Goal: Task Accomplishment & Management: Complete application form

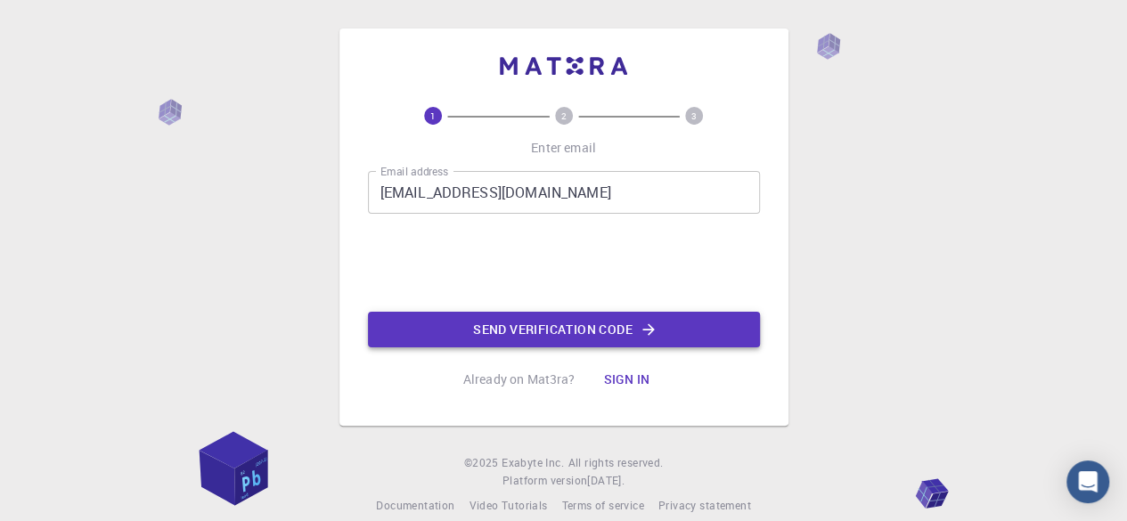
click at [572, 329] on button "Send verification code" at bounding box center [564, 330] width 392 height 36
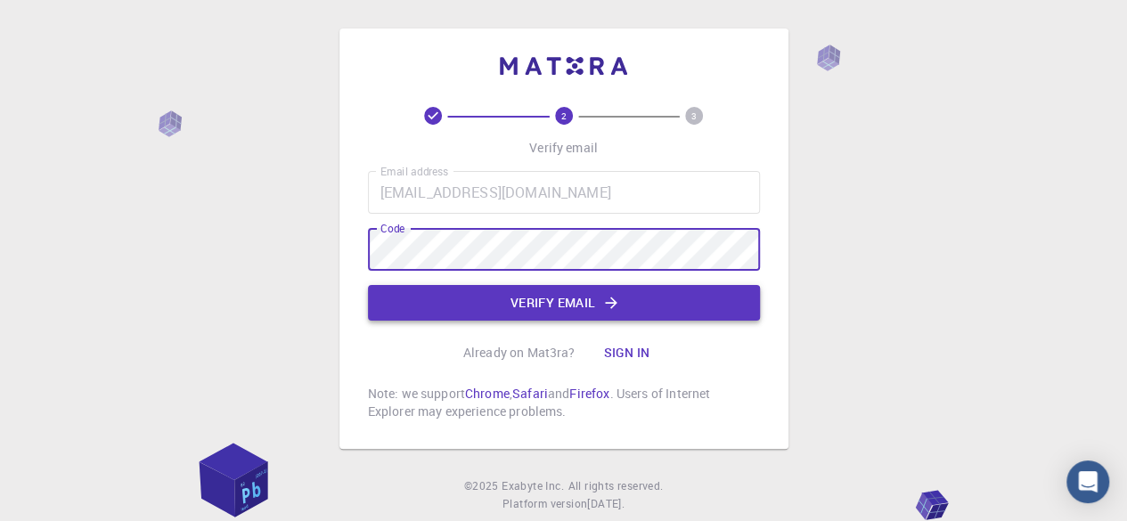
click at [584, 296] on button "Verify email" at bounding box center [564, 303] width 392 height 36
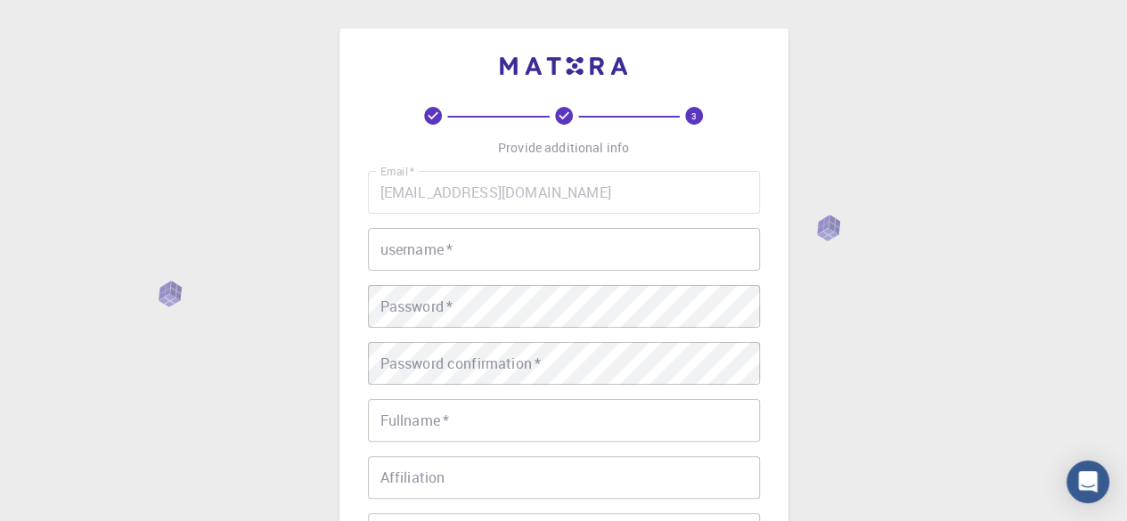
scroll to position [89, 0]
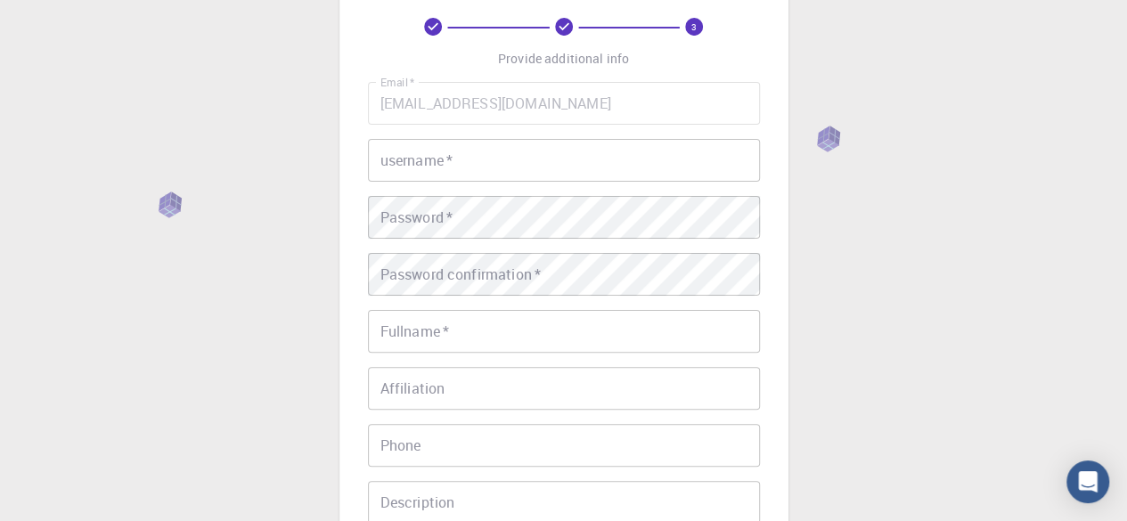
click at [491, 166] on input "username   *" at bounding box center [564, 160] width 392 height 43
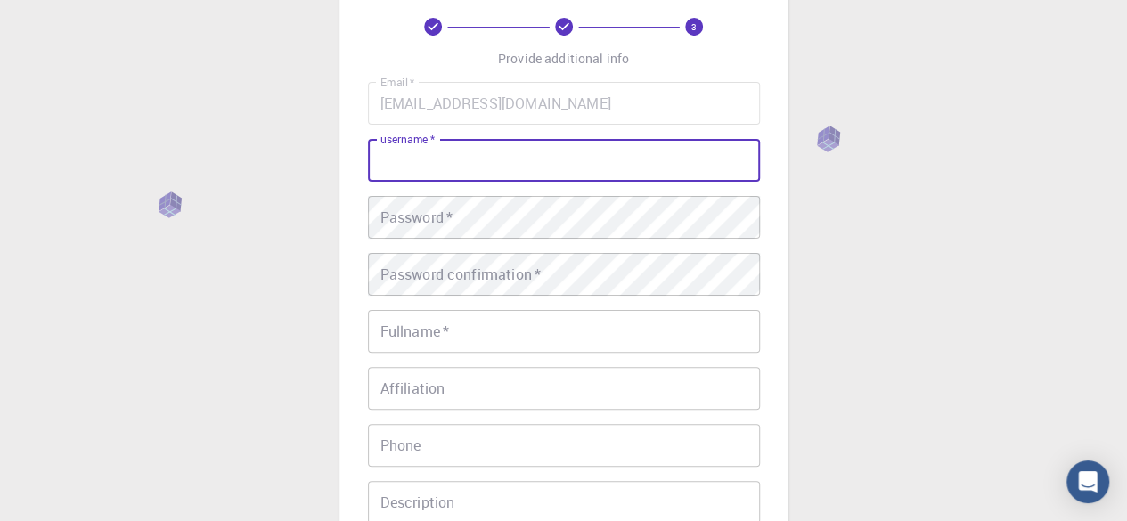
click at [491, 166] on input "username   *" at bounding box center [564, 160] width 392 height 43
type input "[PERSON_NAME]"
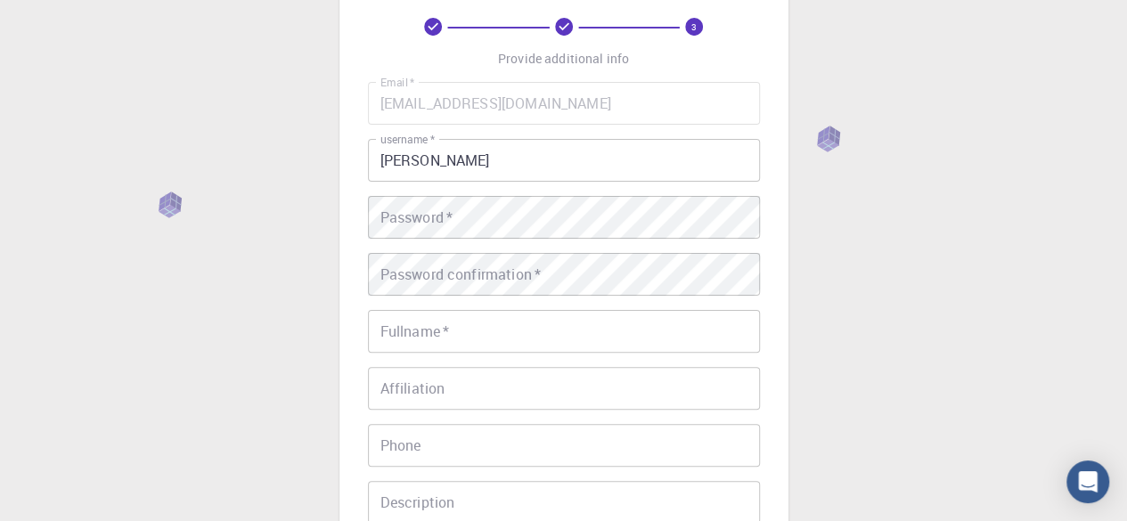
click at [250, 288] on div "3 Provide additional info Email   * [EMAIL_ADDRESS][DOMAIN_NAME] Email   * user…" at bounding box center [563, 364] width 1127 height 907
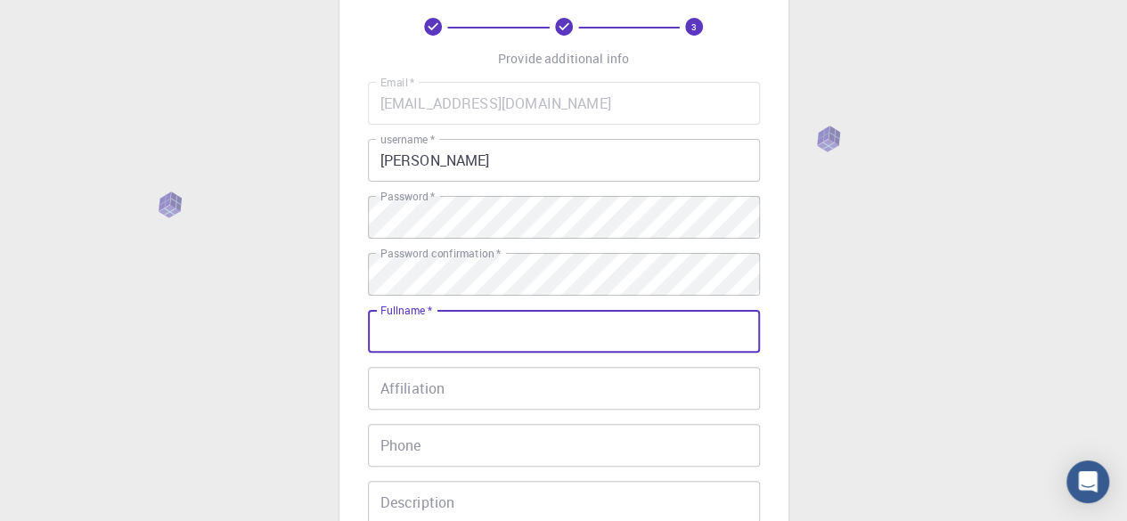
click at [419, 321] on div "Fullname   * Fullname   *" at bounding box center [564, 331] width 392 height 43
type input "[PERSON_NAME]"
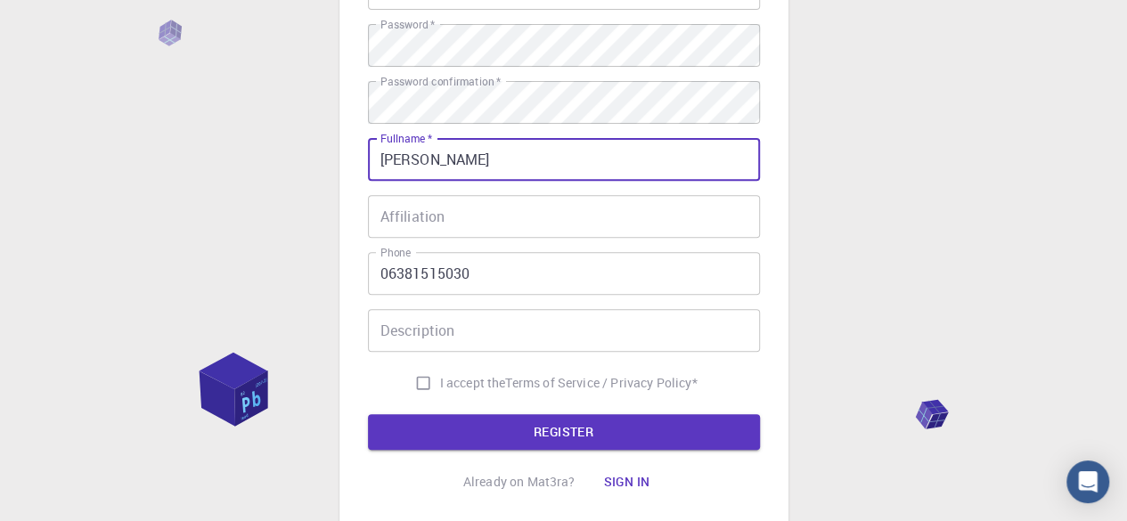
scroll to position [267, 0]
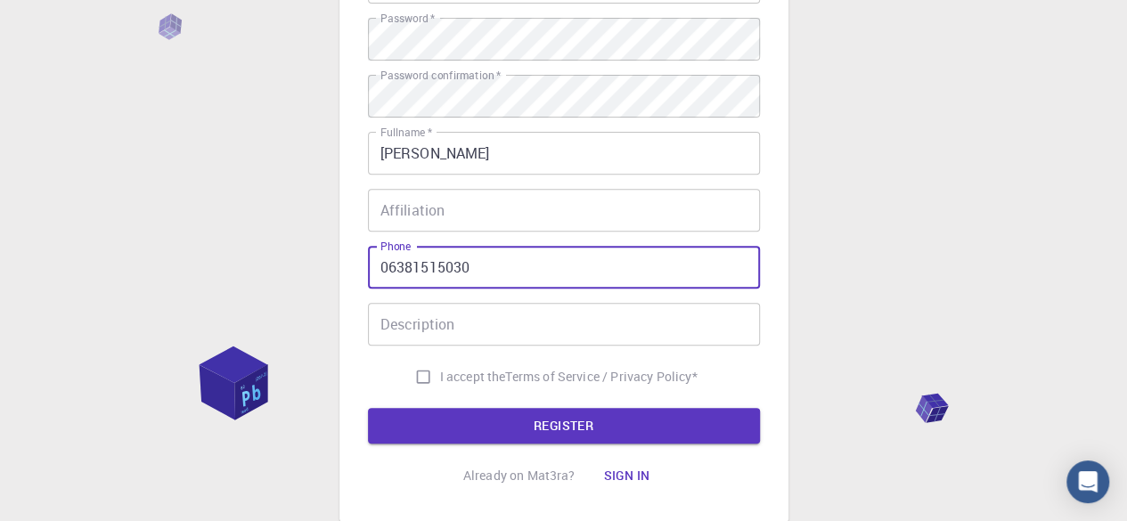
drag, startPoint x: 386, startPoint y: 264, endPoint x: 374, endPoint y: 266, distance: 12.8
click at [374, 266] on input "06381515030" at bounding box center [564, 267] width 392 height 43
type input "6381515030"
click at [503, 204] on input "Affiliation" at bounding box center [564, 210] width 392 height 43
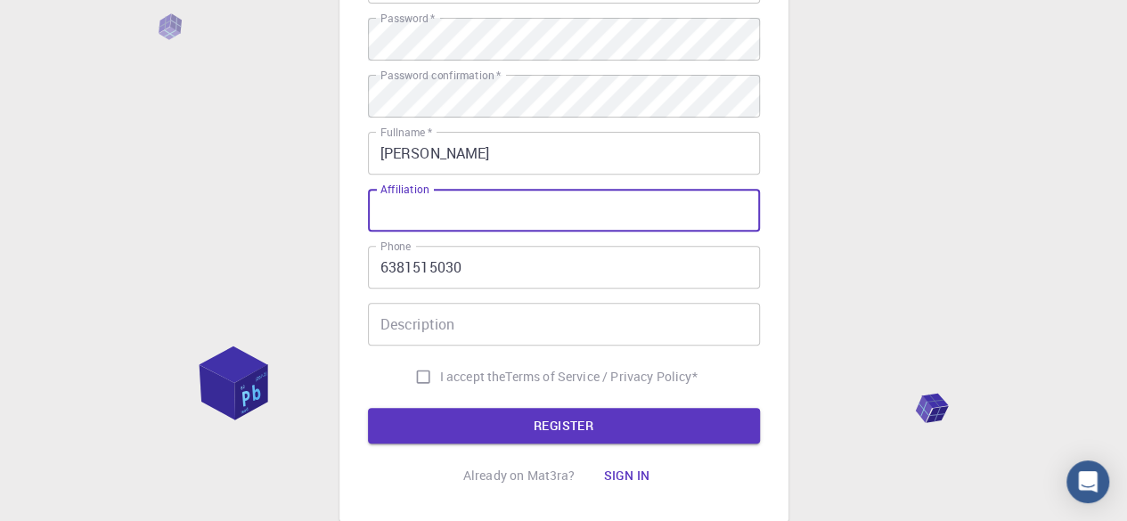
click at [499, 208] on input "Affiliation" at bounding box center [564, 210] width 392 height 43
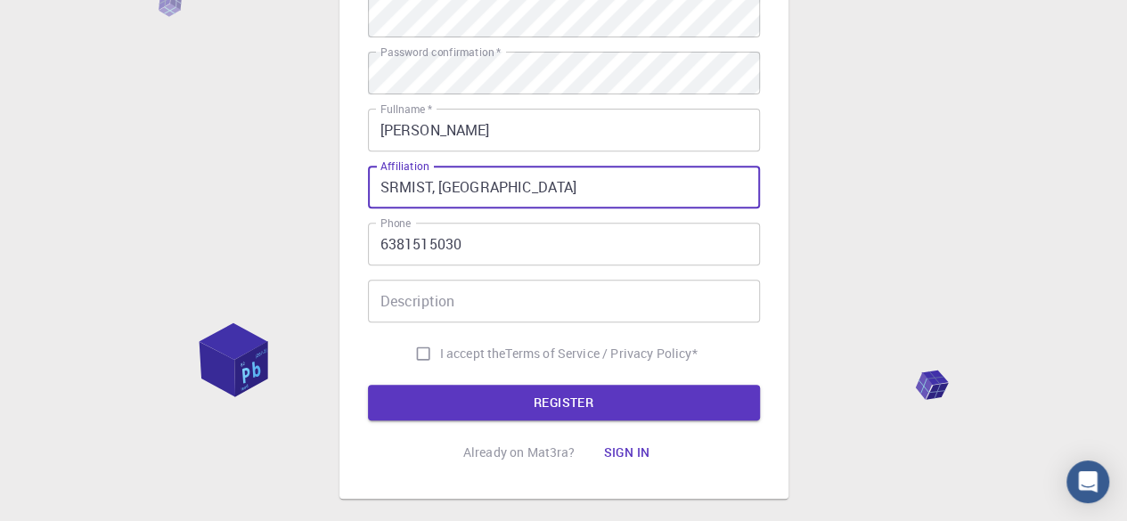
scroll to position [356, 0]
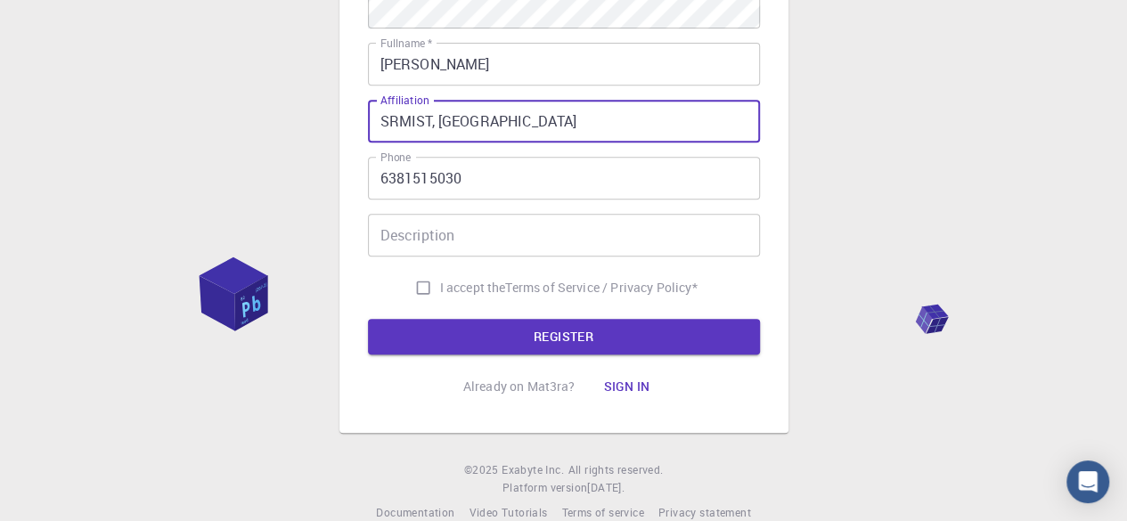
type input "SRMIST, [GEOGRAPHIC_DATA]"
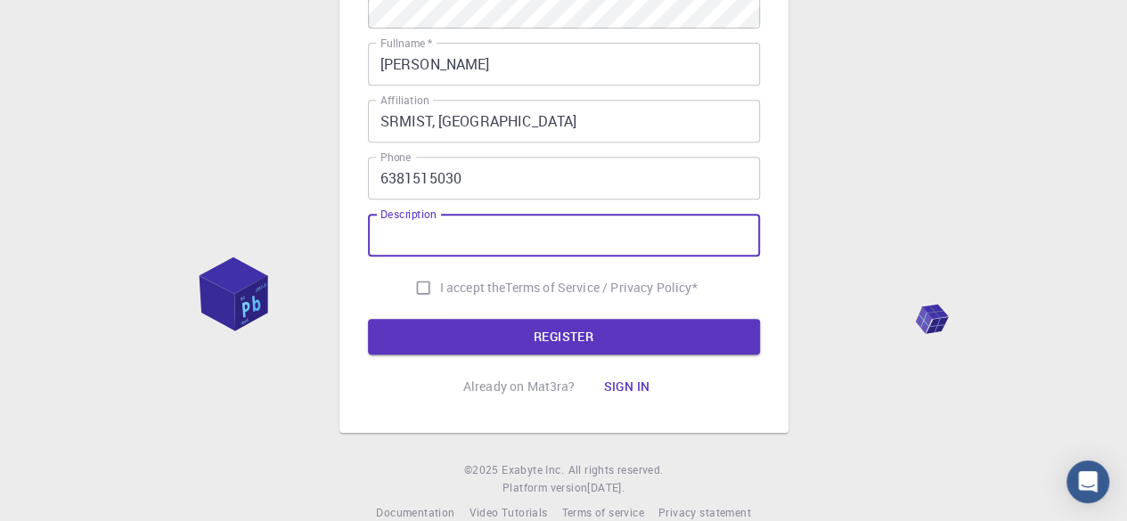
click at [509, 232] on input "Description" at bounding box center [564, 235] width 392 height 43
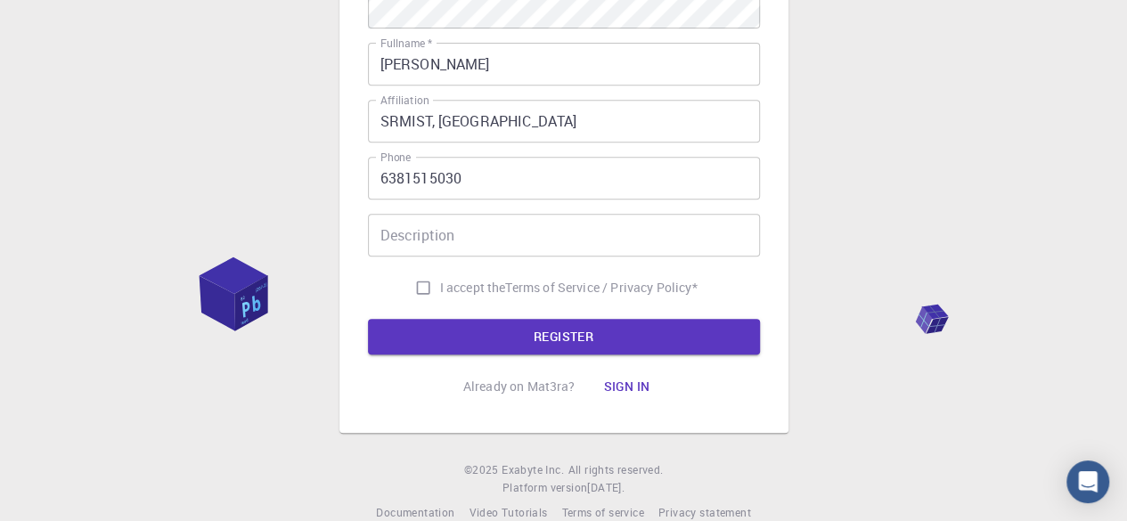
click at [894, 174] on div "3 Provide additional info Email   * [EMAIL_ADDRESS][DOMAIN_NAME] Email   * user…" at bounding box center [563, 97] width 1127 height 907
click at [417, 294] on input "I accept the Terms of Service / Privacy Policy *" at bounding box center [423, 288] width 34 height 34
checkbox input "true"
click at [559, 335] on button "REGISTER" at bounding box center [564, 337] width 392 height 36
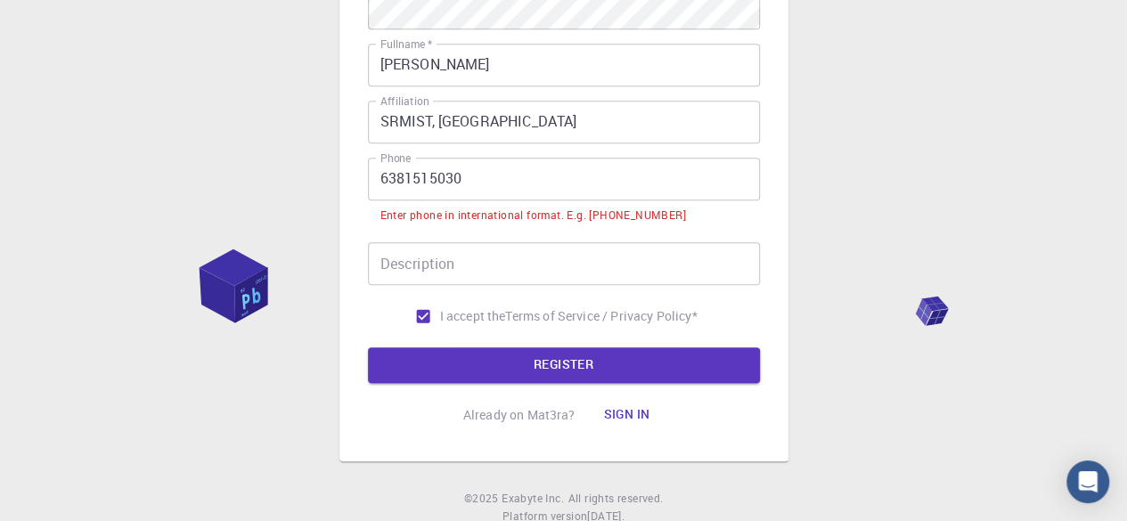
click at [536, 255] on input "Description" at bounding box center [564, 263] width 392 height 43
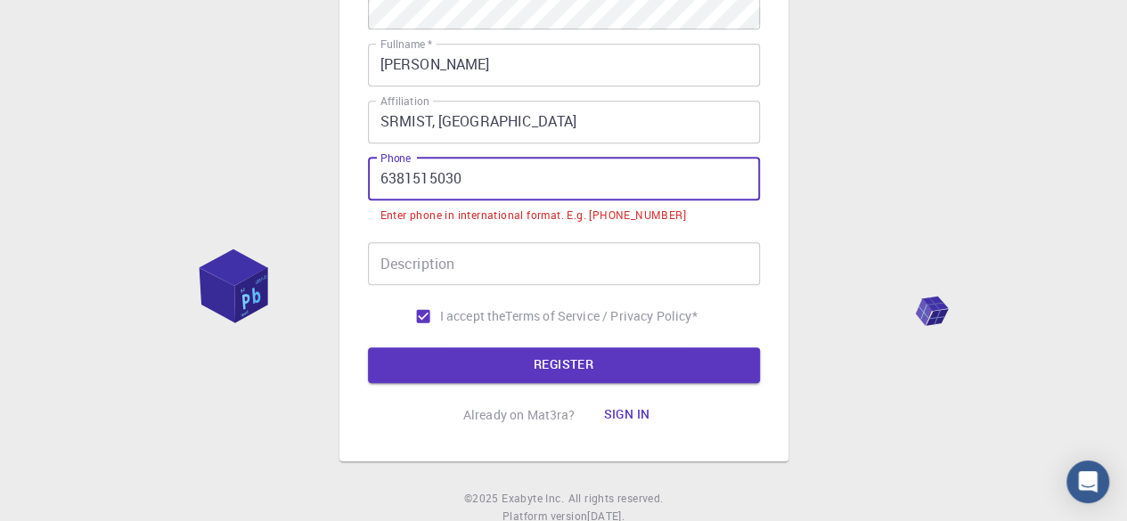
click at [383, 179] on input "6381515030" at bounding box center [564, 179] width 392 height 43
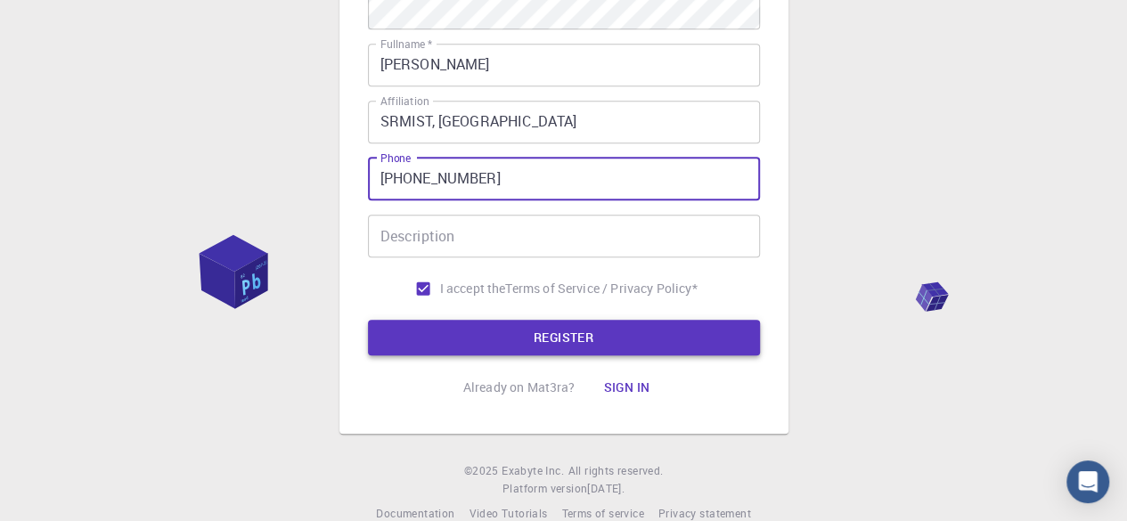
type input "[PHONE_NUMBER]"
click at [549, 338] on button "REGISTER" at bounding box center [564, 338] width 392 height 36
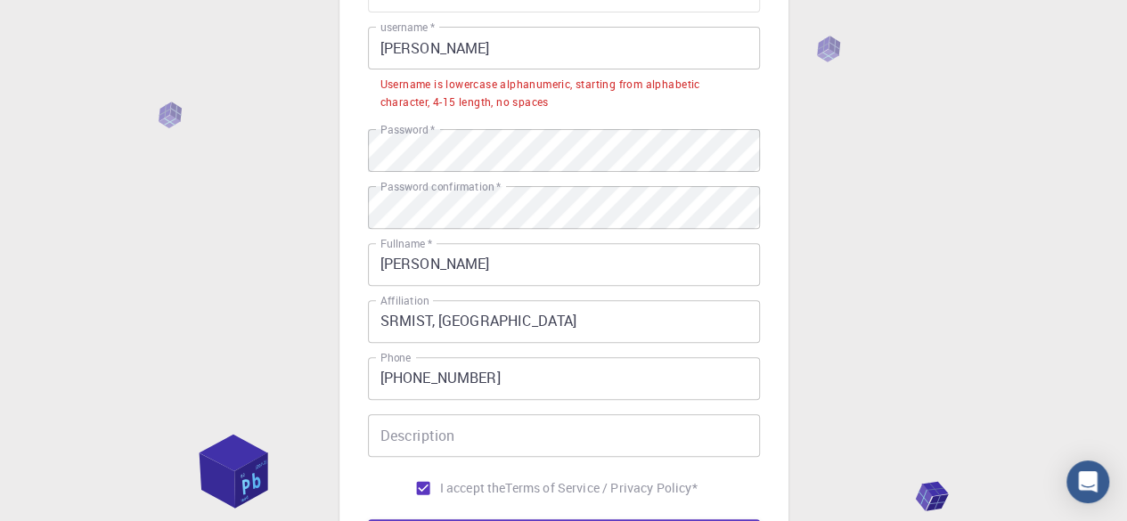
scroll to position [134, 0]
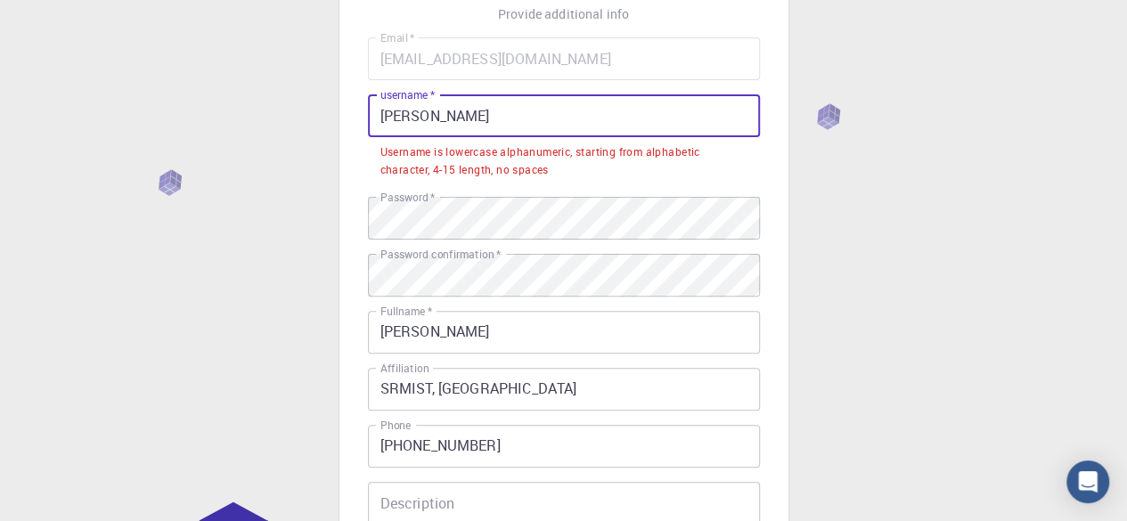
drag, startPoint x: 388, startPoint y: 115, endPoint x: 370, endPoint y: 113, distance: 18.8
click at [370, 113] on input "[PERSON_NAME]" at bounding box center [564, 115] width 392 height 43
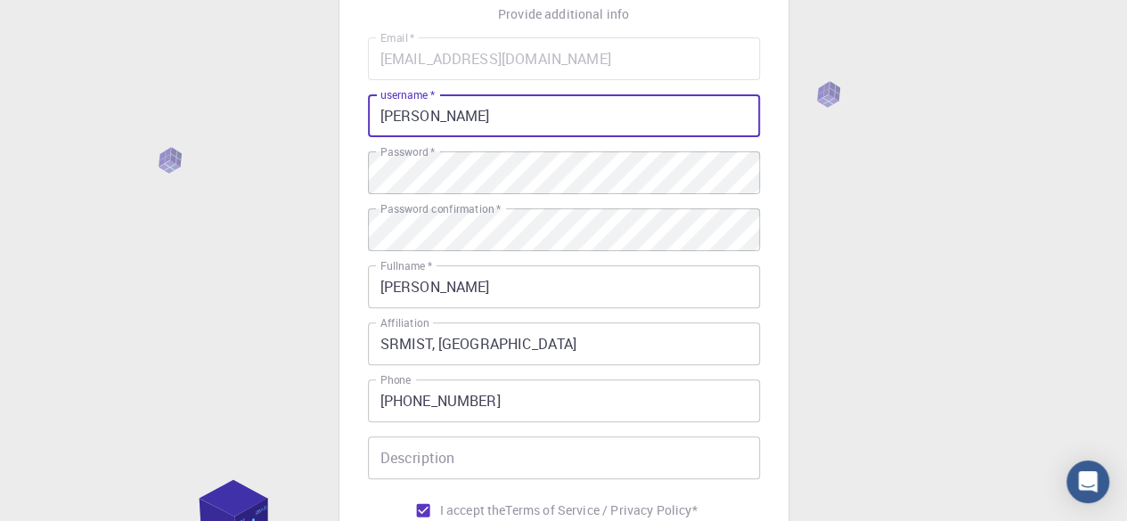
type input "[PERSON_NAME]"
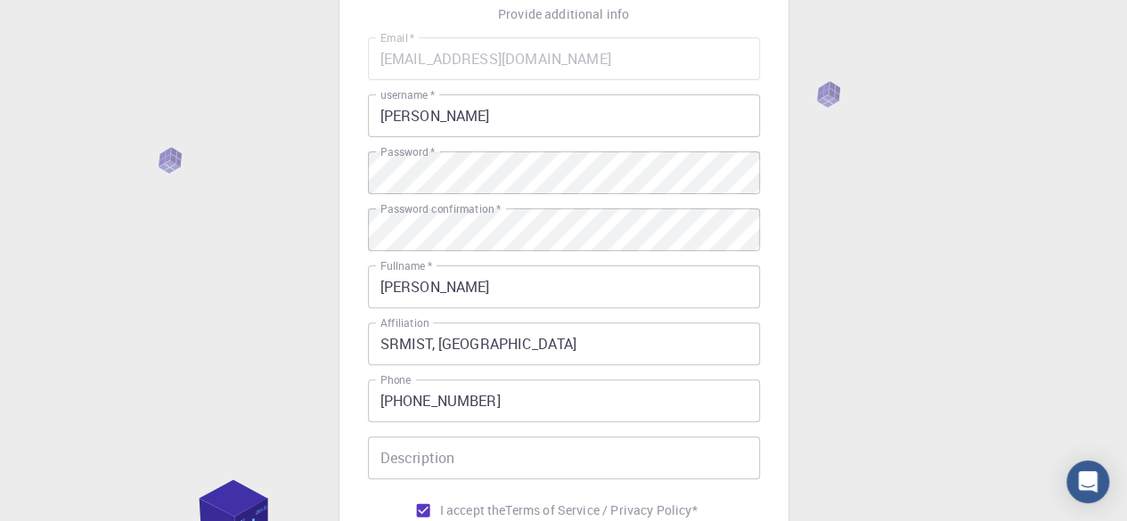
click at [907, 302] on div "3 Provide additional info Email   * [EMAIL_ADDRESS][DOMAIN_NAME] Email   * user…" at bounding box center [563, 319] width 1127 height 907
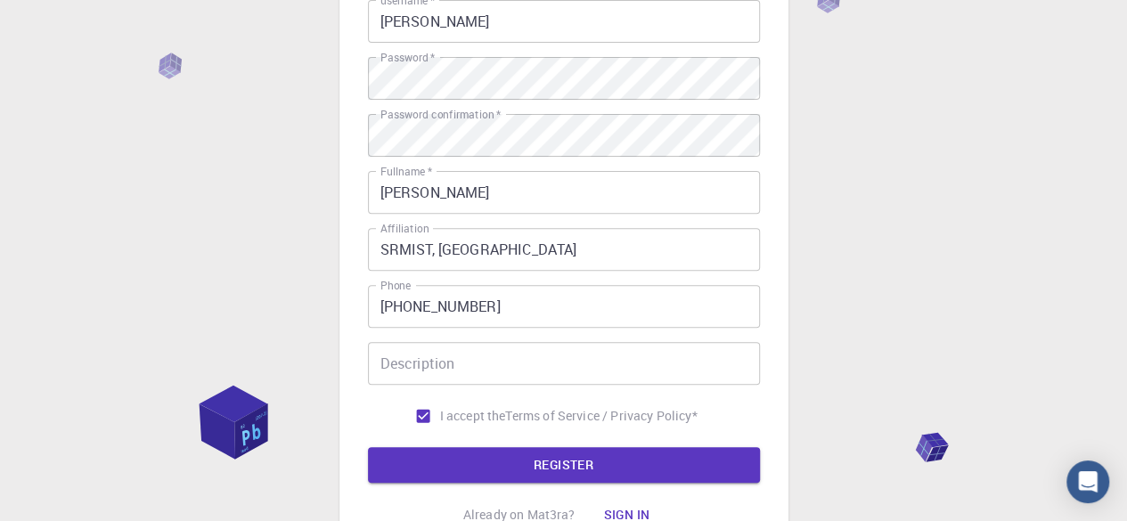
scroll to position [386, 0]
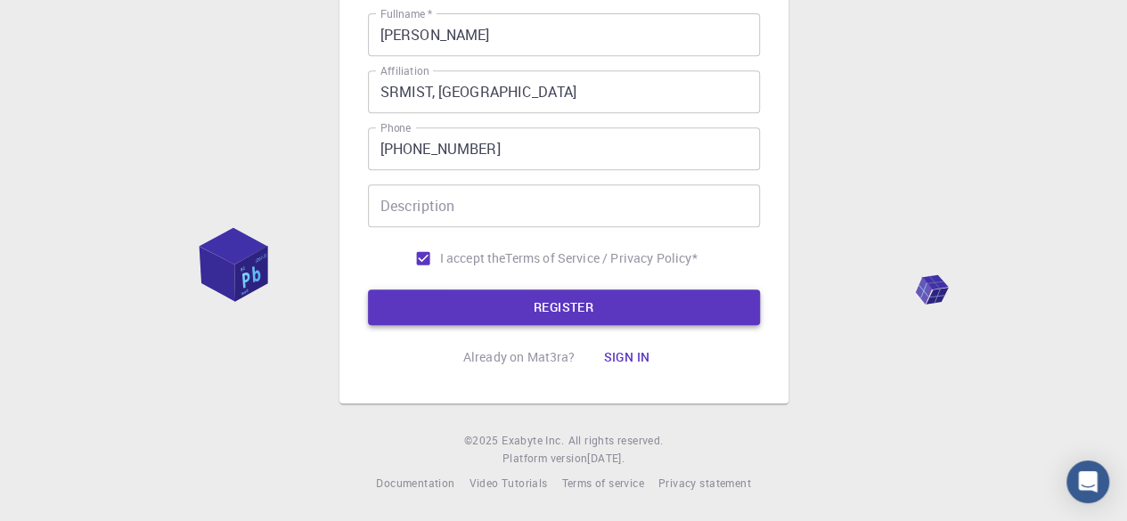
click at [565, 311] on button "REGISTER" at bounding box center [564, 307] width 392 height 36
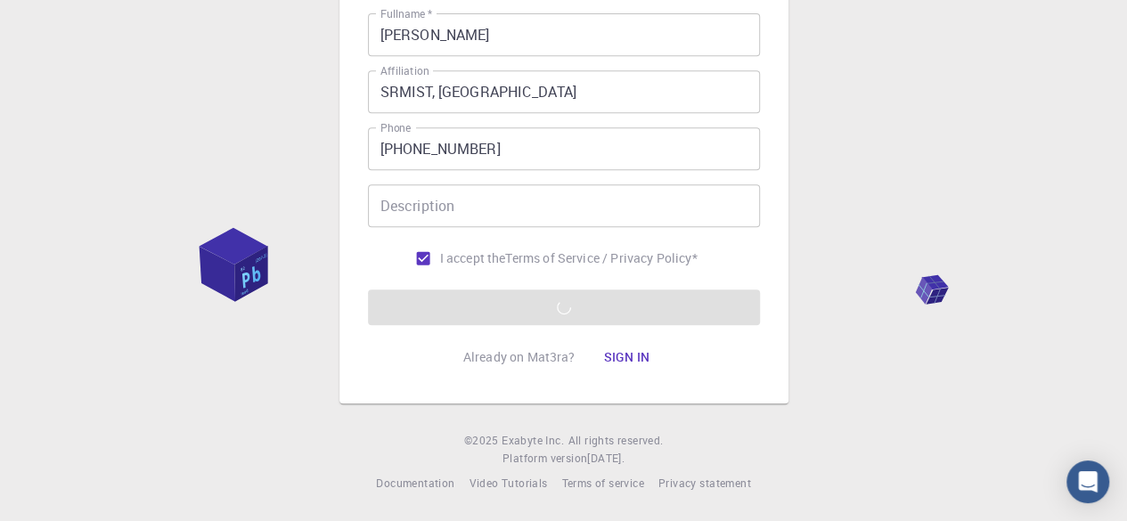
scroll to position [0, 0]
